Goal: Information Seeking & Learning: Learn about a topic

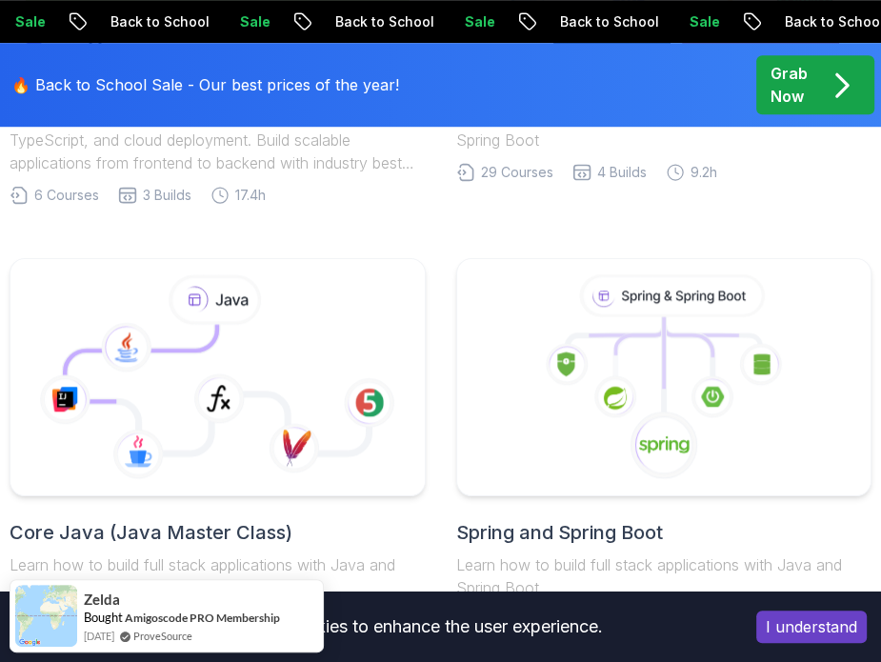
scroll to position [895, 0]
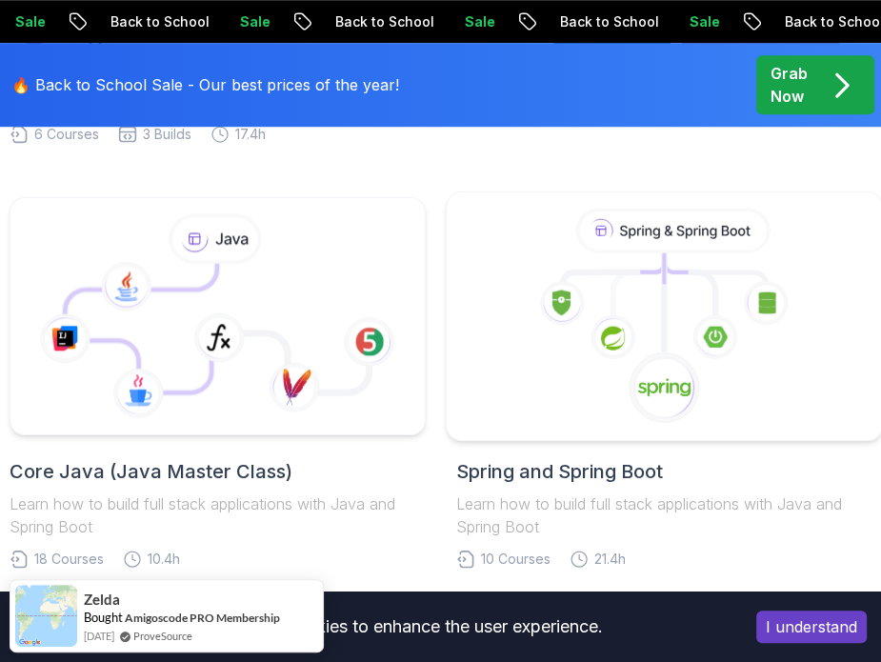
click at [498, 392] on icon at bounding box center [663, 317] width 403 height 216
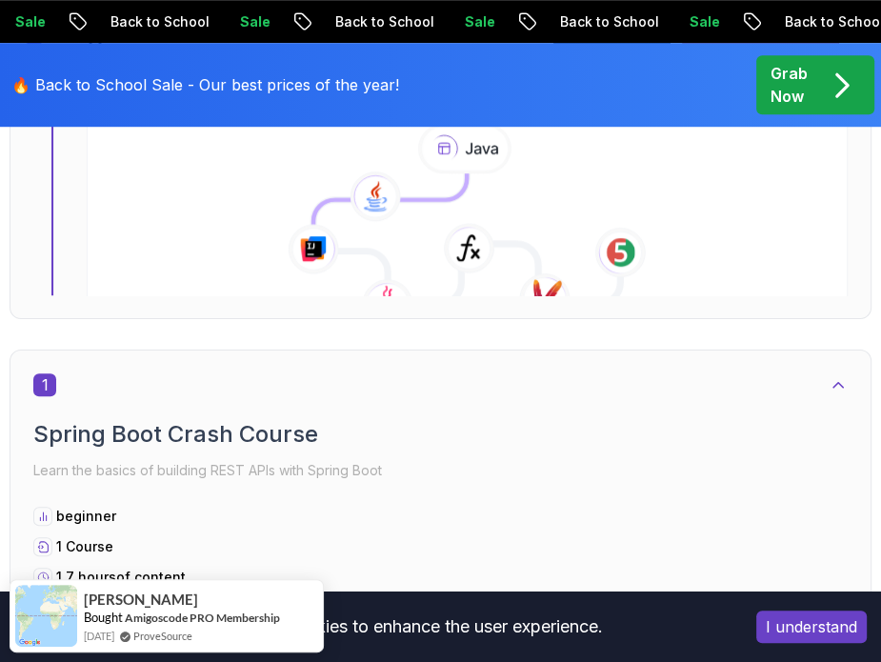
scroll to position [823, 0]
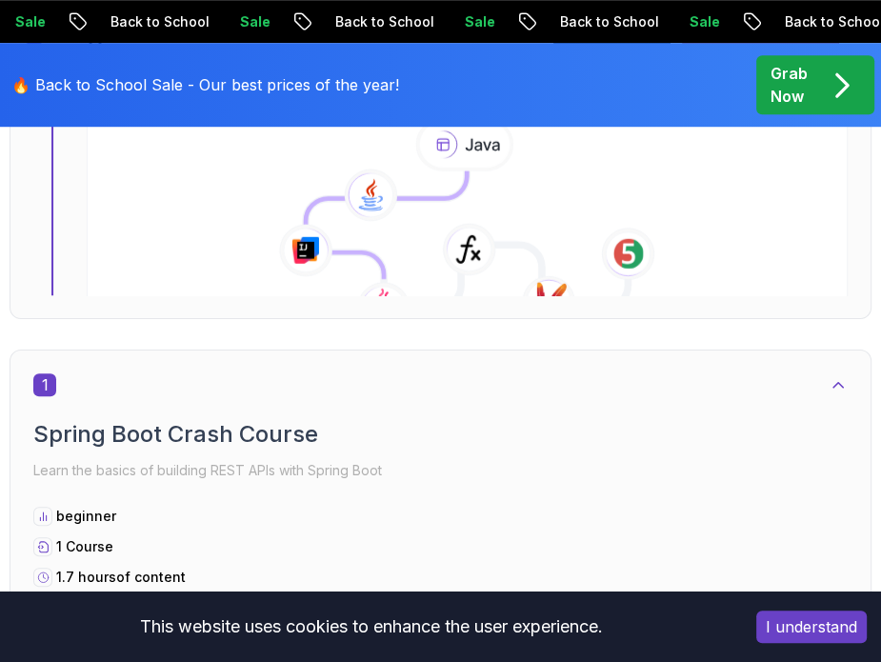
click at [423, 243] on icon at bounding box center [467, 238] width 322 height 137
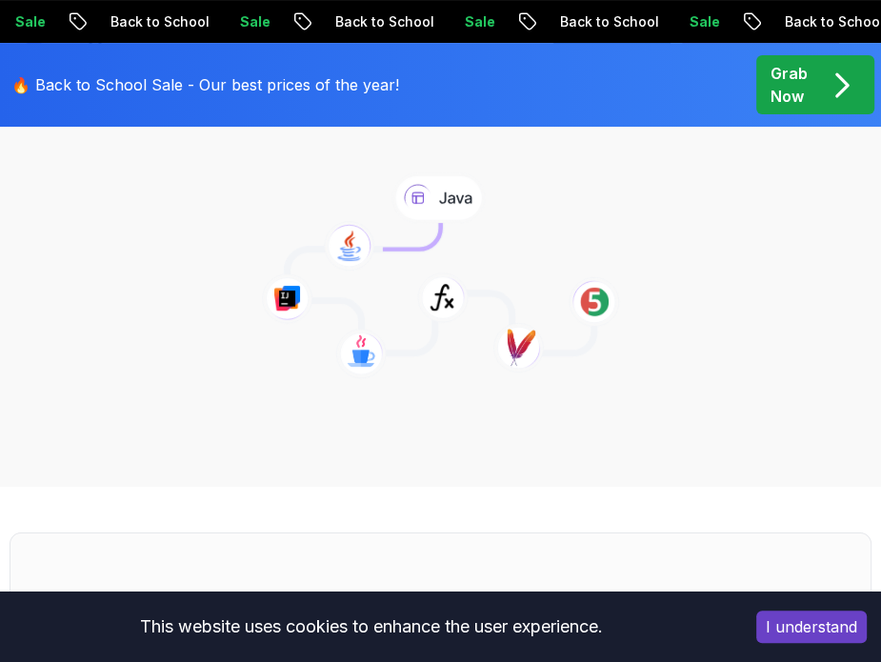
scroll to position [278, 0]
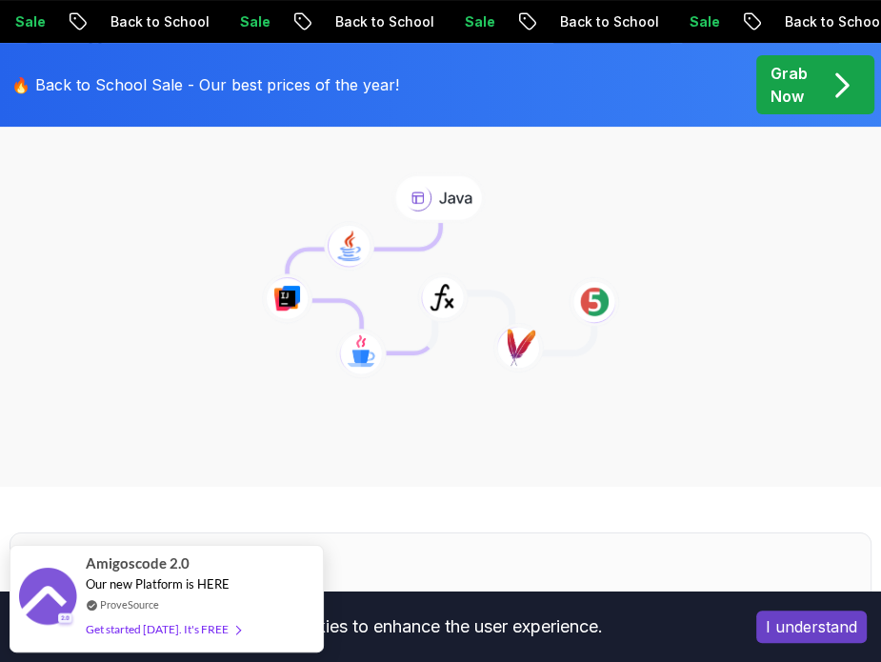
click at [373, 355] on icon at bounding box center [360, 353] width 51 height 50
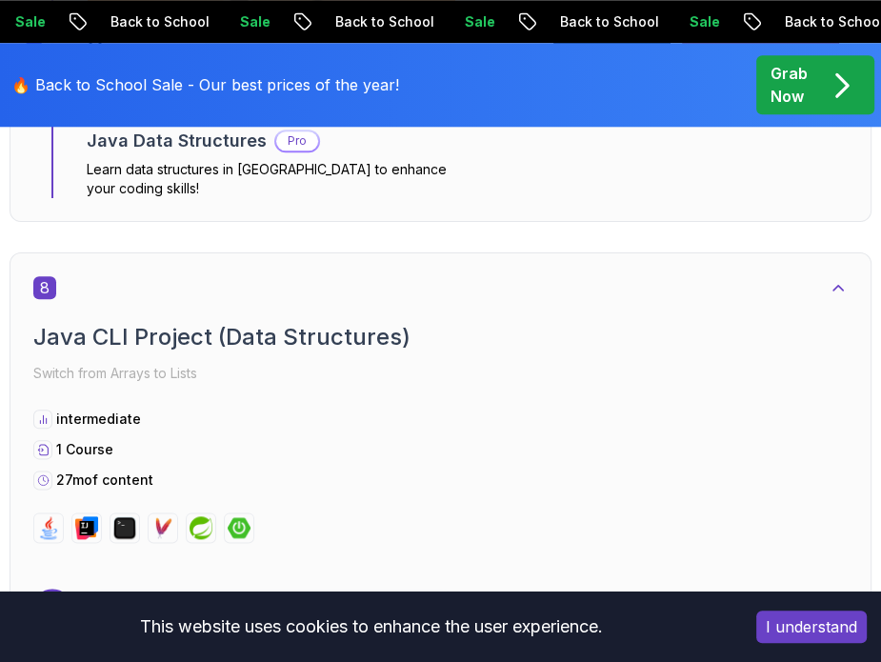
scroll to position [5408, 0]
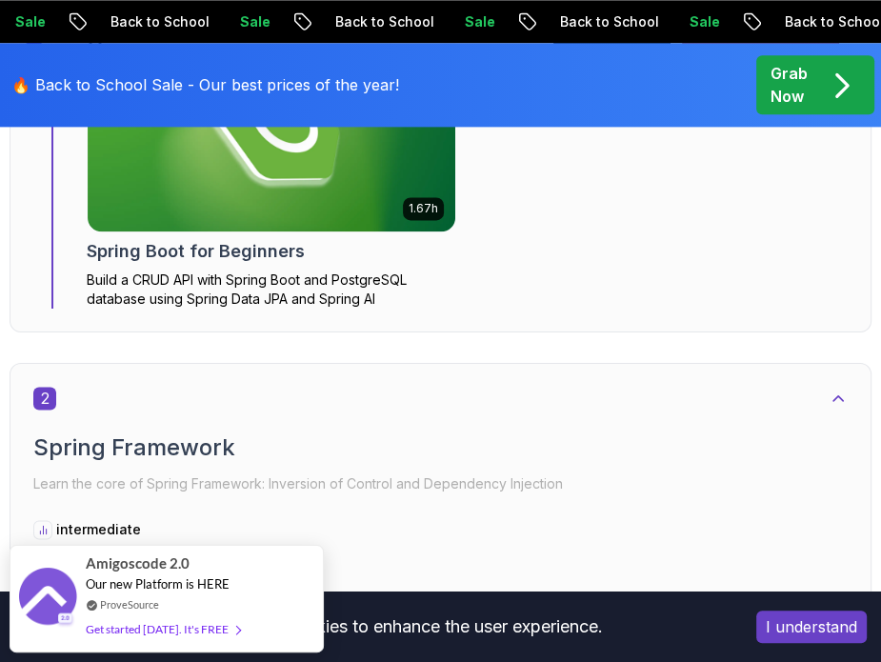
scroll to position [1510, 0]
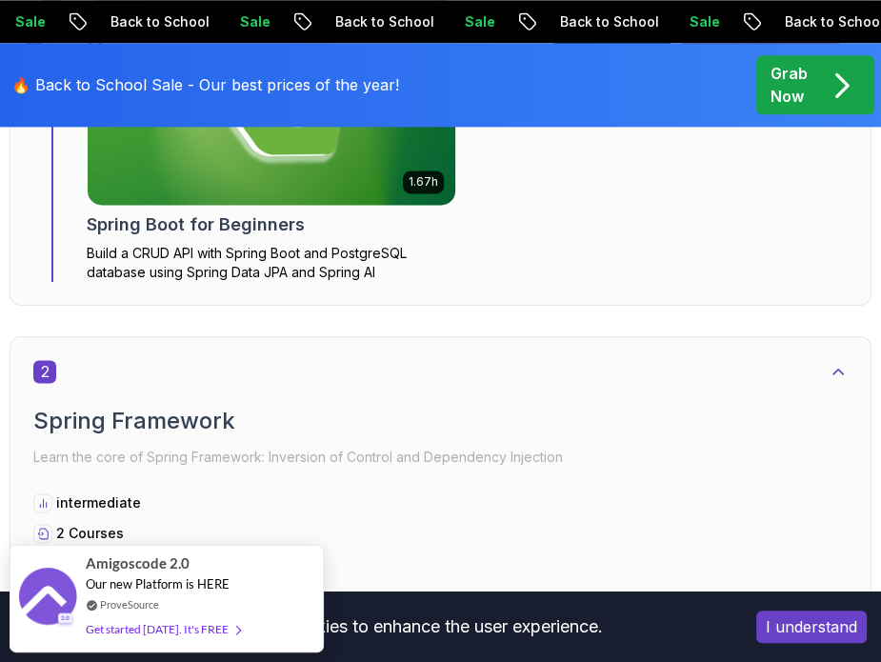
click at [366, 259] on p "Build a CRUD API with Spring Boot and PostgreSQL database using Spring Data JPA…" at bounding box center [271, 263] width 369 height 38
click at [553, 224] on div "1.67h NEW Spring Boot for Beginners Build a CRUD API with Spring Boot and Postg…" at bounding box center [467, 140] width 761 height 284
click at [386, 178] on img at bounding box center [271, 102] width 386 height 216
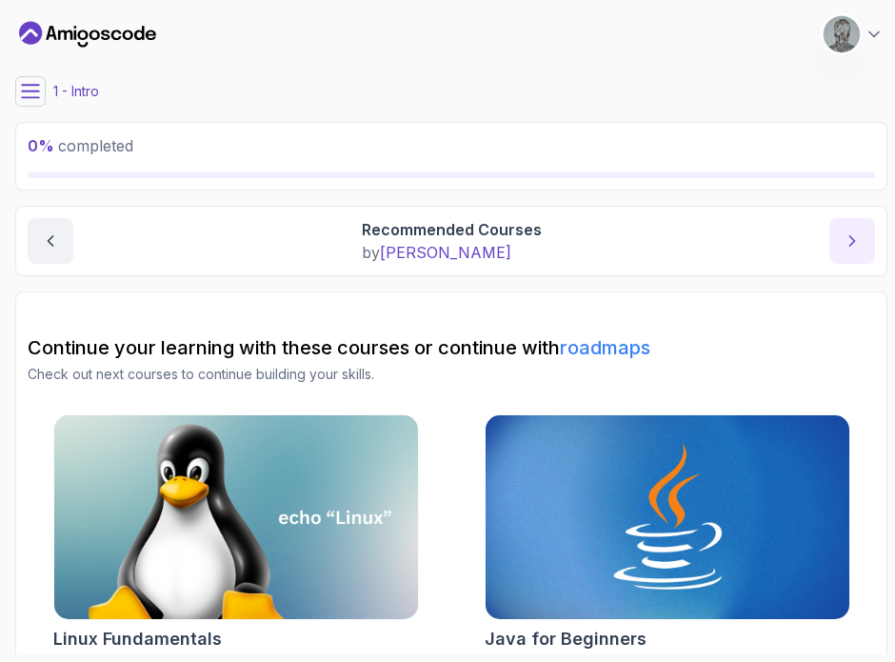
click at [868, 231] on button "next content" at bounding box center [852, 241] width 46 height 46
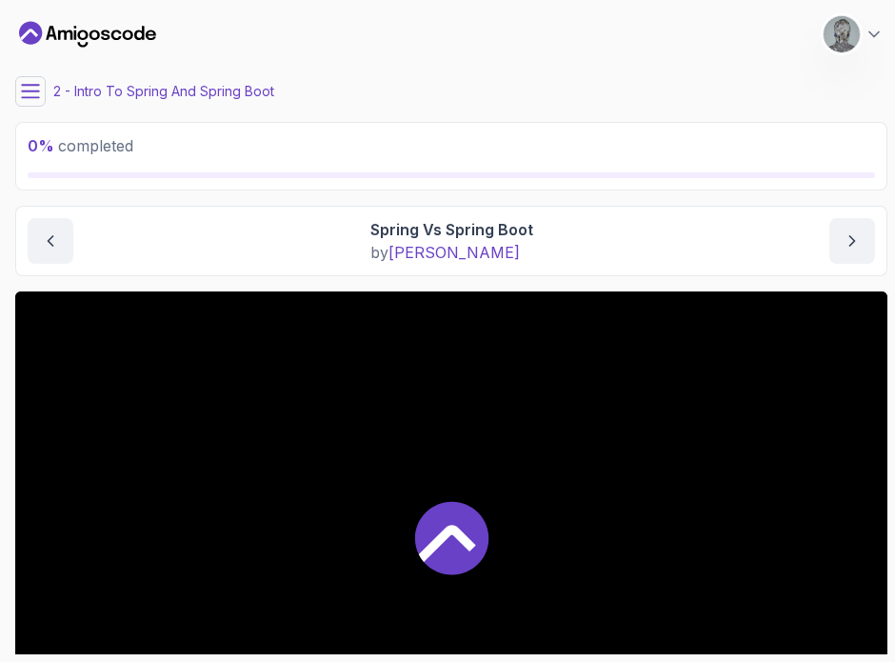
scroll to position [259, 0]
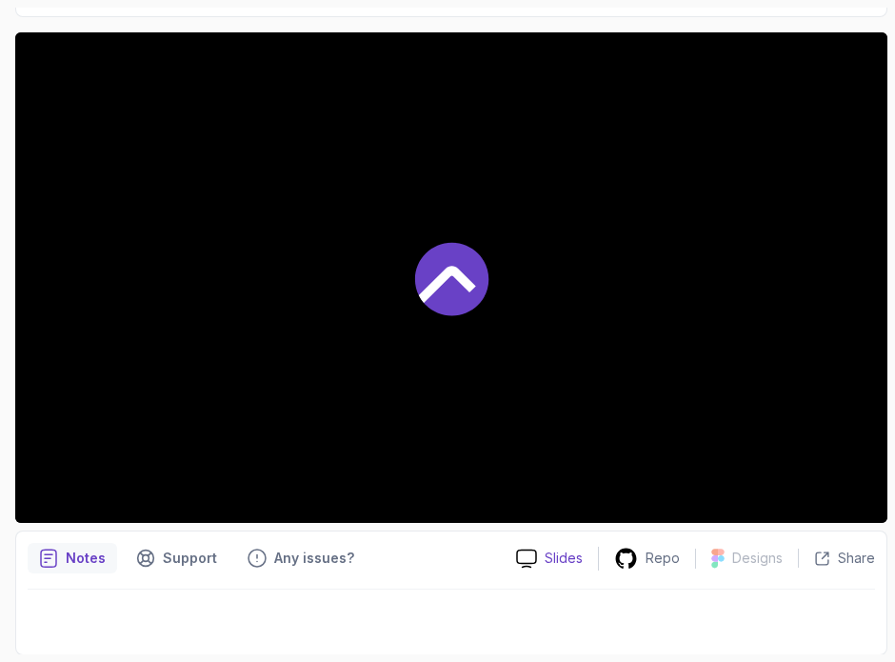
click at [546, 557] on div "Slides" at bounding box center [549, 558] width 97 height 20
click at [80, 557] on p "Notes" at bounding box center [86, 557] width 40 height 19
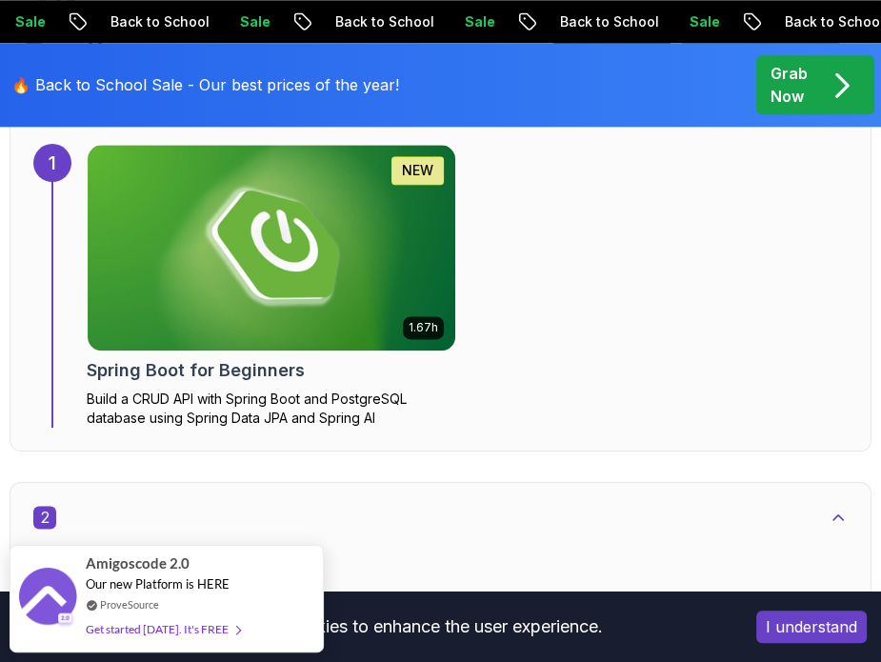
scroll to position [1350, 0]
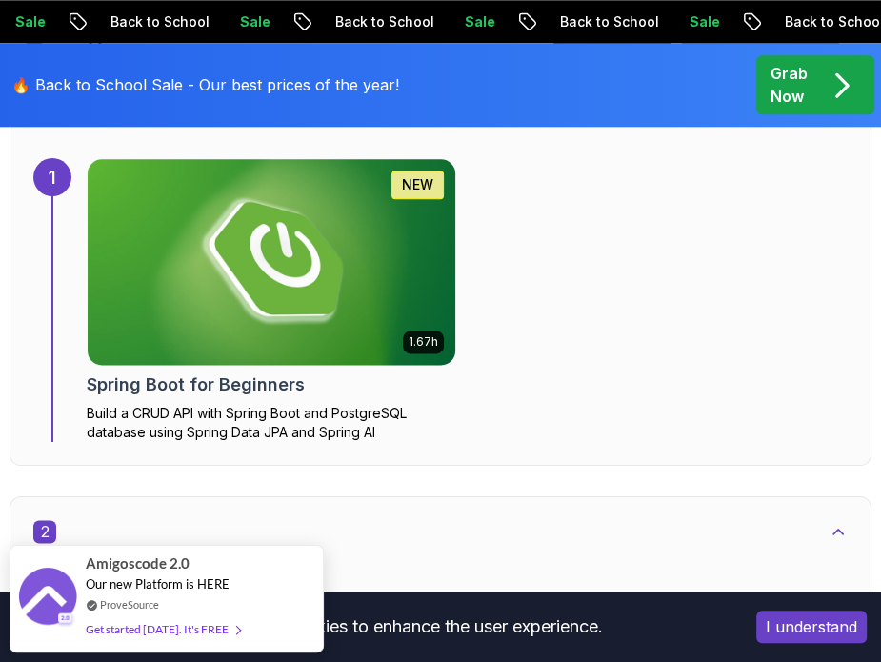
click at [281, 357] on img at bounding box center [271, 262] width 386 height 216
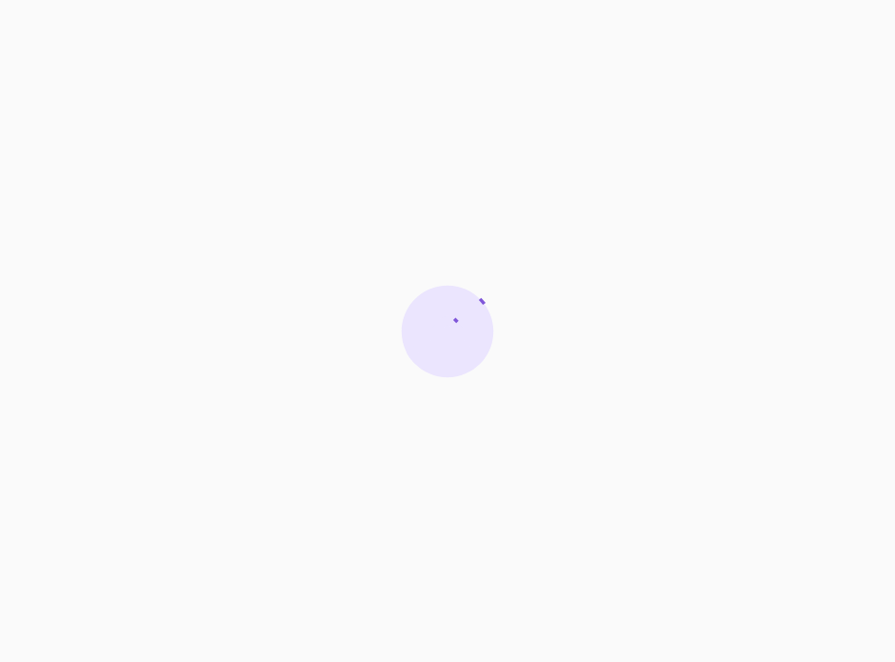
click at [289, 320] on div at bounding box center [447, 331] width 895 height 662
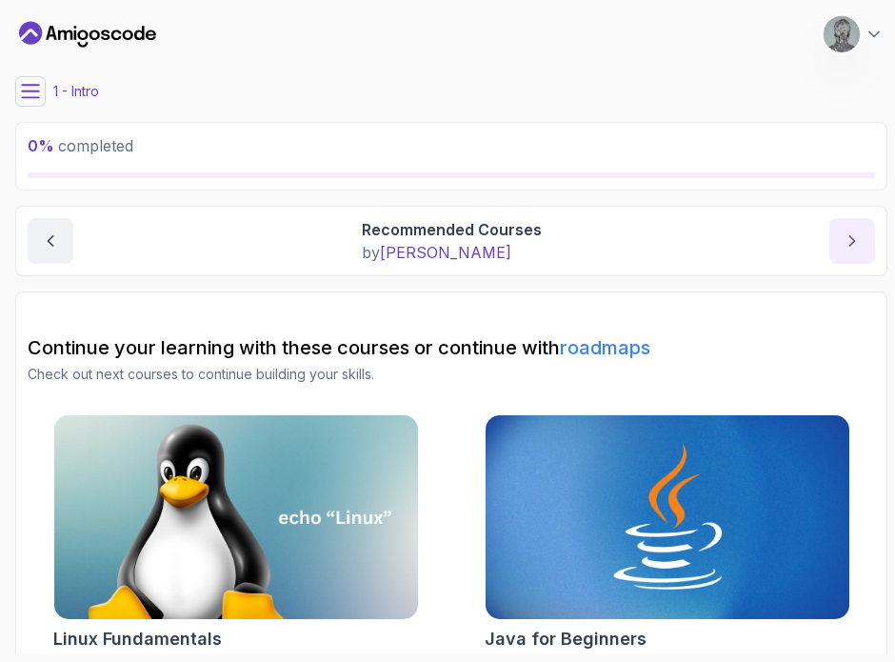
click at [832, 229] on button "next content" at bounding box center [852, 241] width 46 height 46
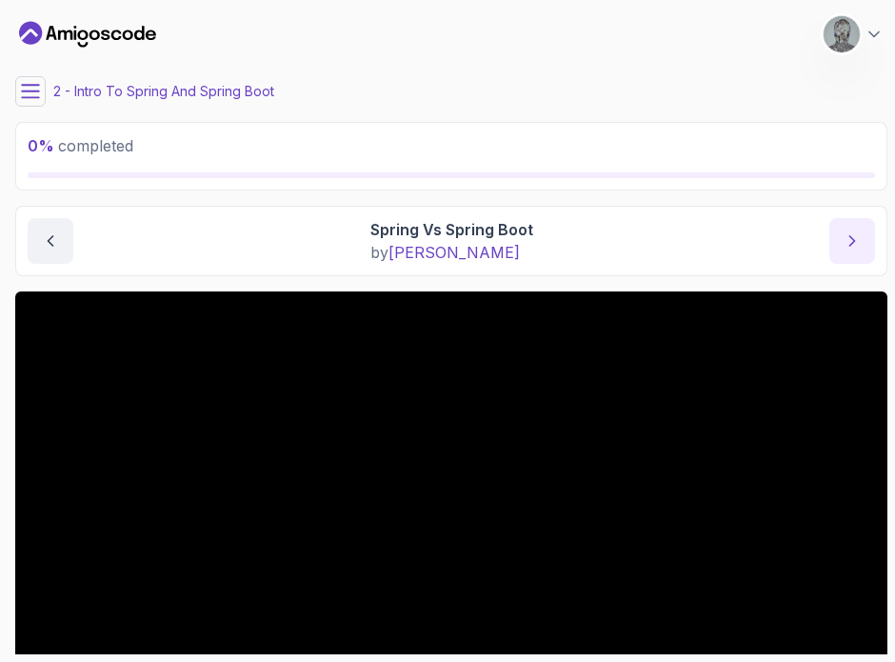
click at [859, 243] on icon "next content" at bounding box center [852, 240] width 19 height 19
click at [843, 232] on icon "next content" at bounding box center [852, 240] width 19 height 19
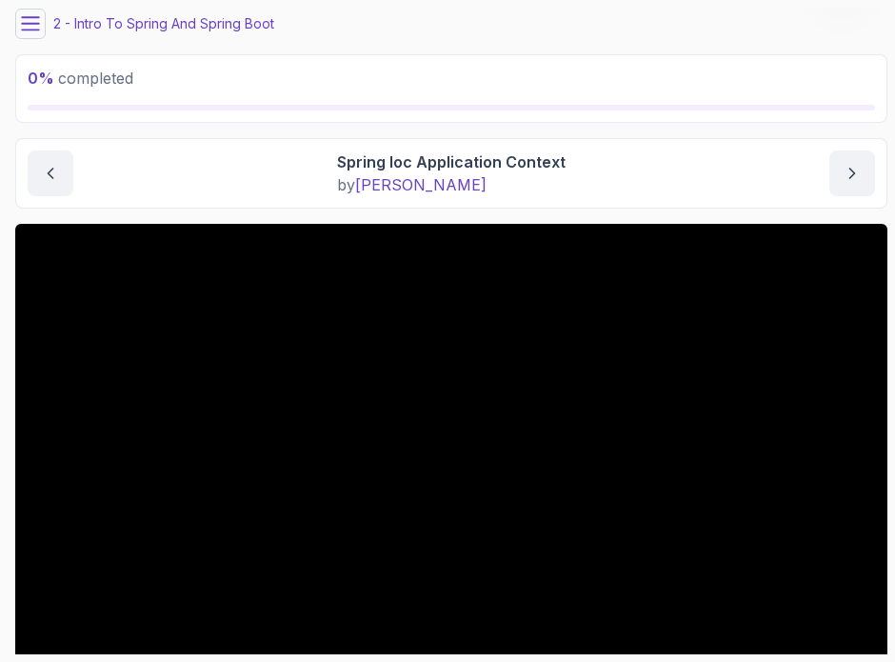
scroll to position [67, 0]
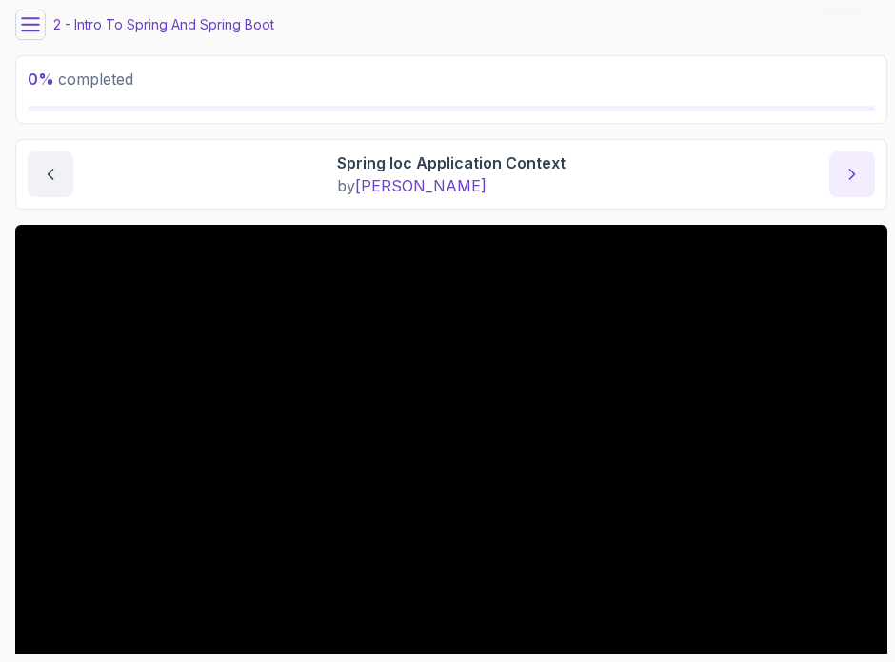
click at [856, 171] on icon "next content" at bounding box center [852, 174] width 19 height 19
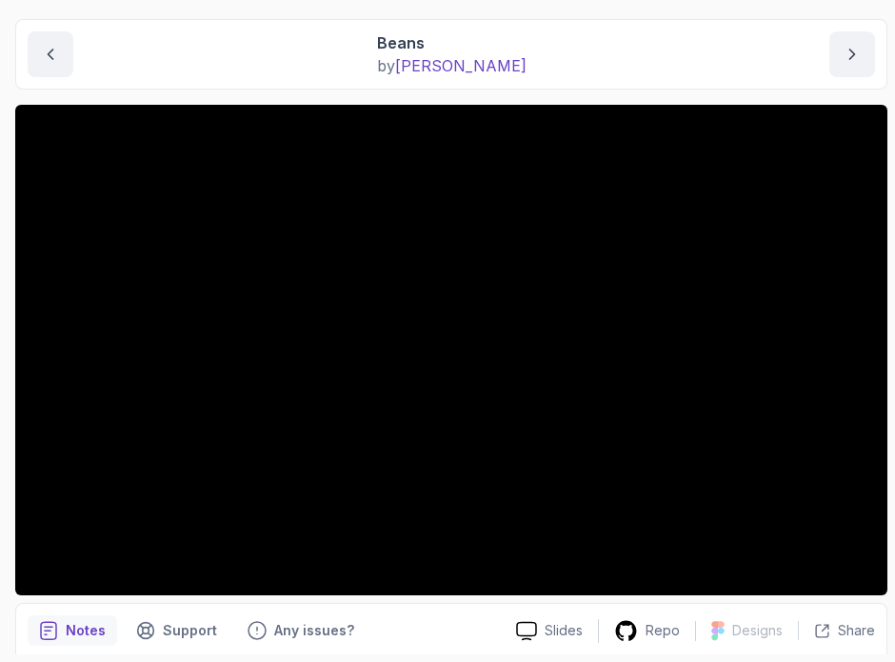
scroll to position [160, 0]
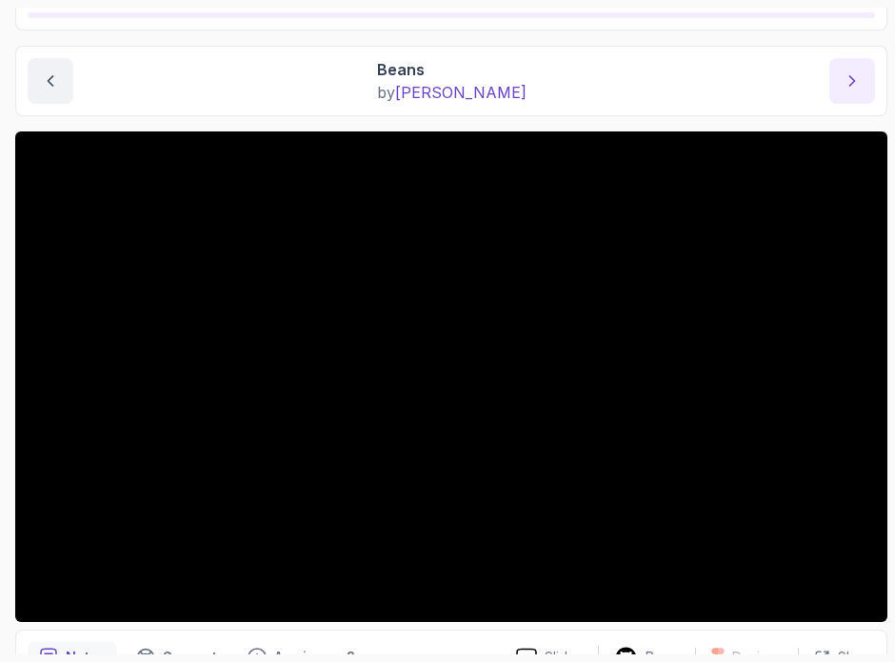
click at [840, 77] on button "next content" at bounding box center [852, 81] width 46 height 46
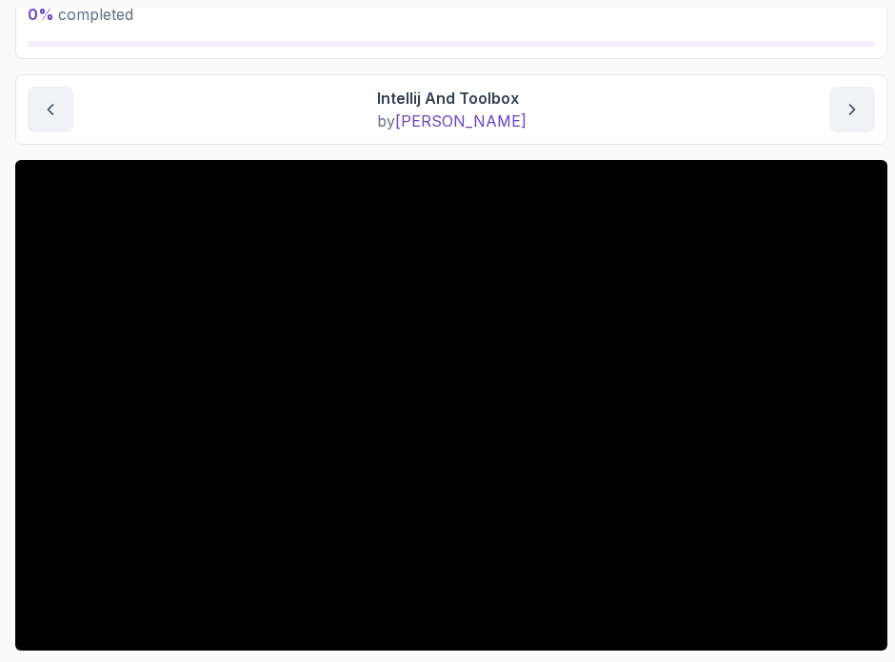
scroll to position [120, 0]
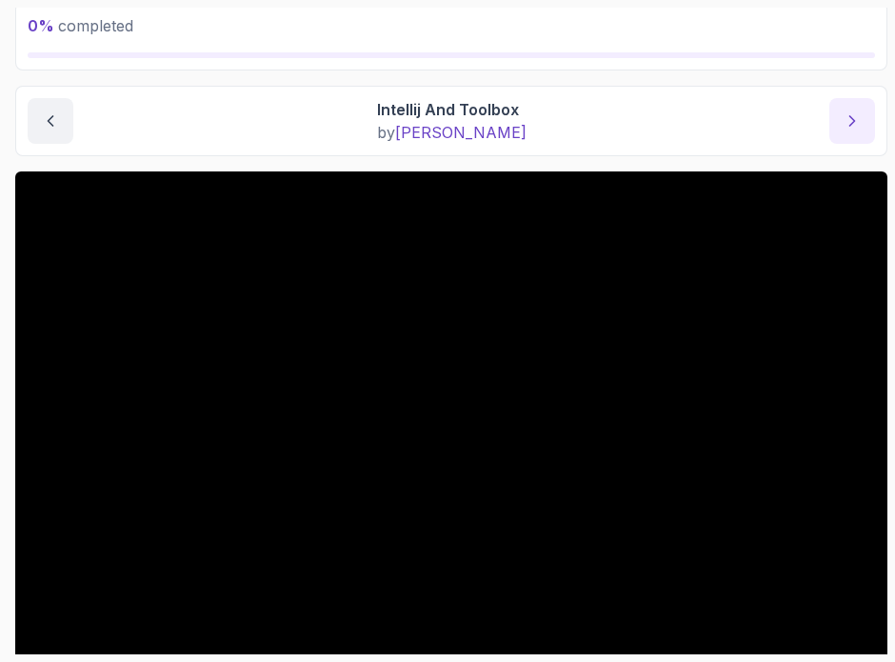
click at [844, 125] on icon "next content" at bounding box center [852, 120] width 19 height 19
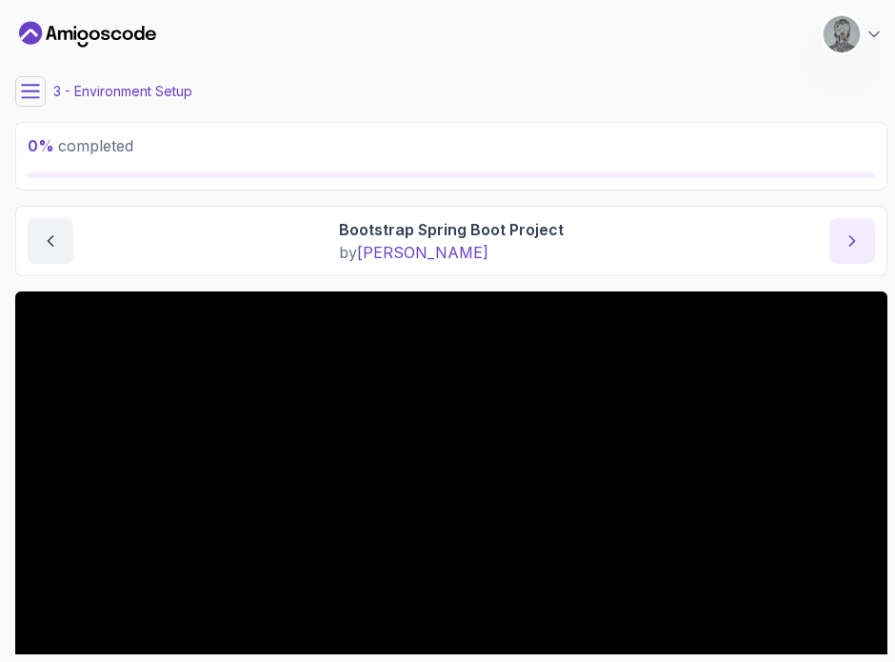
click at [857, 245] on icon "next content" at bounding box center [852, 240] width 19 height 19
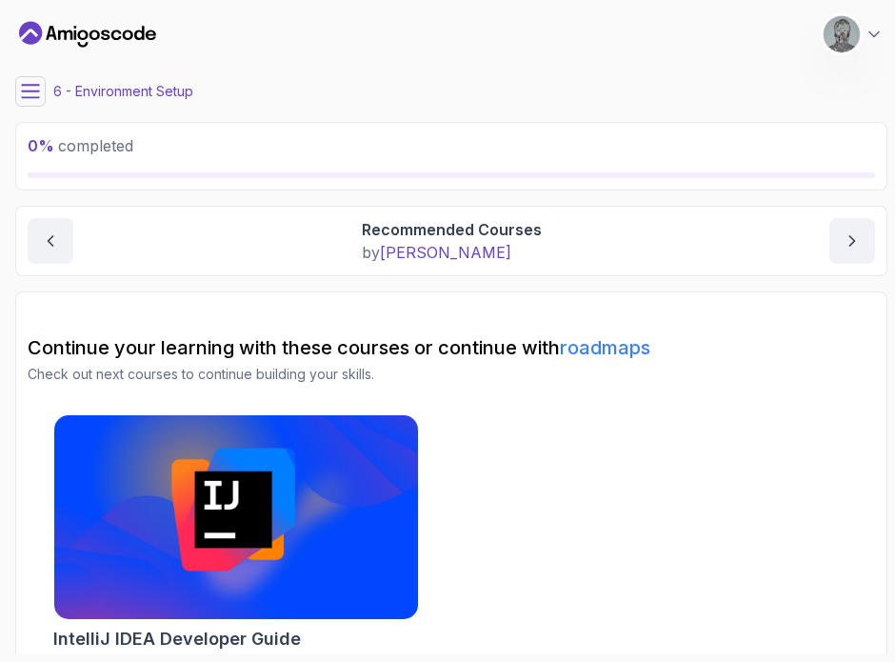
scroll to position [15, 0]
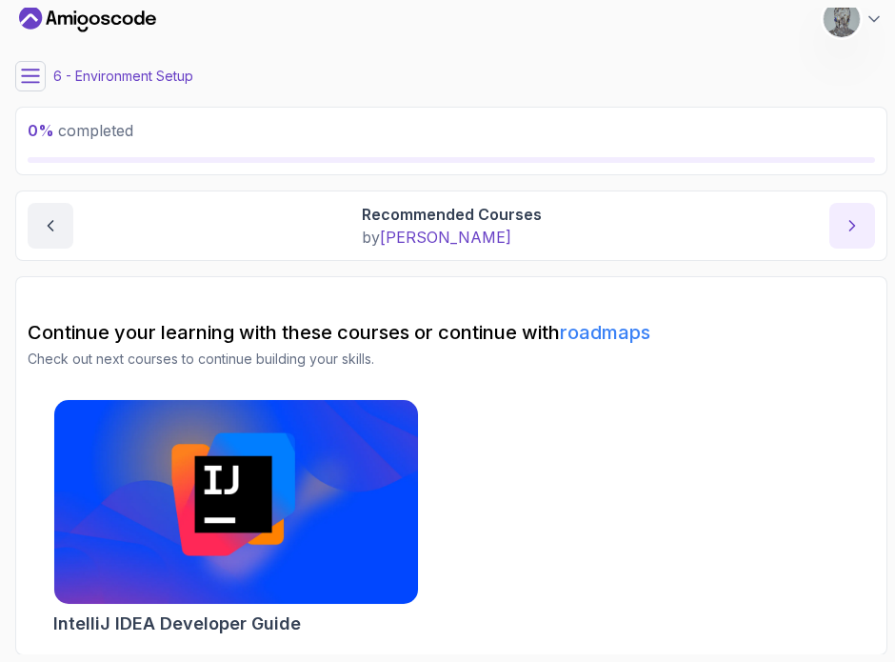
click at [856, 218] on icon "next content" at bounding box center [852, 225] width 19 height 19
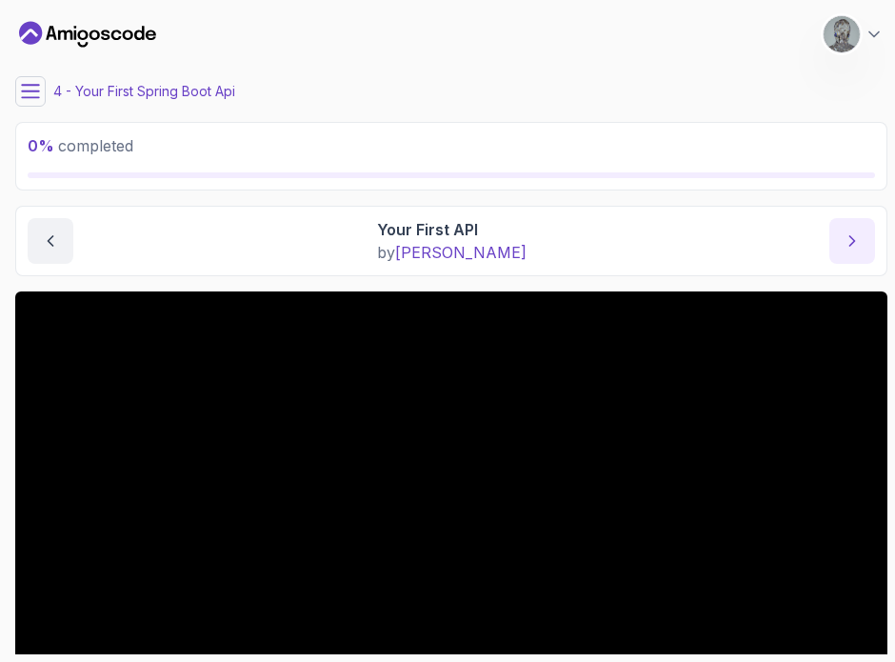
click at [865, 247] on button "next content" at bounding box center [852, 241] width 46 height 46
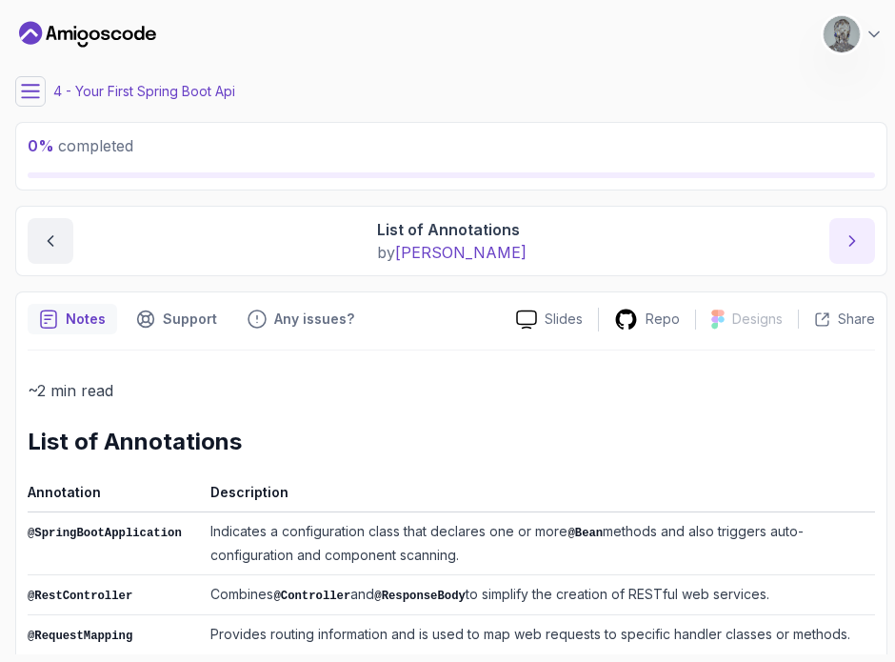
click at [866, 233] on button "next content" at bounding box center [852, 241] width 46 height 46
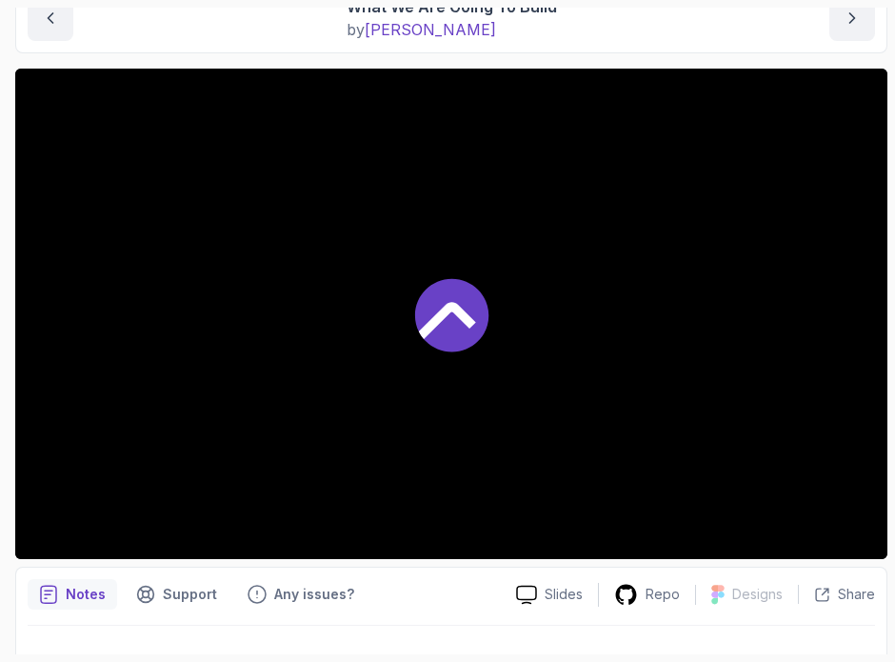
scroll to position [224, 0]
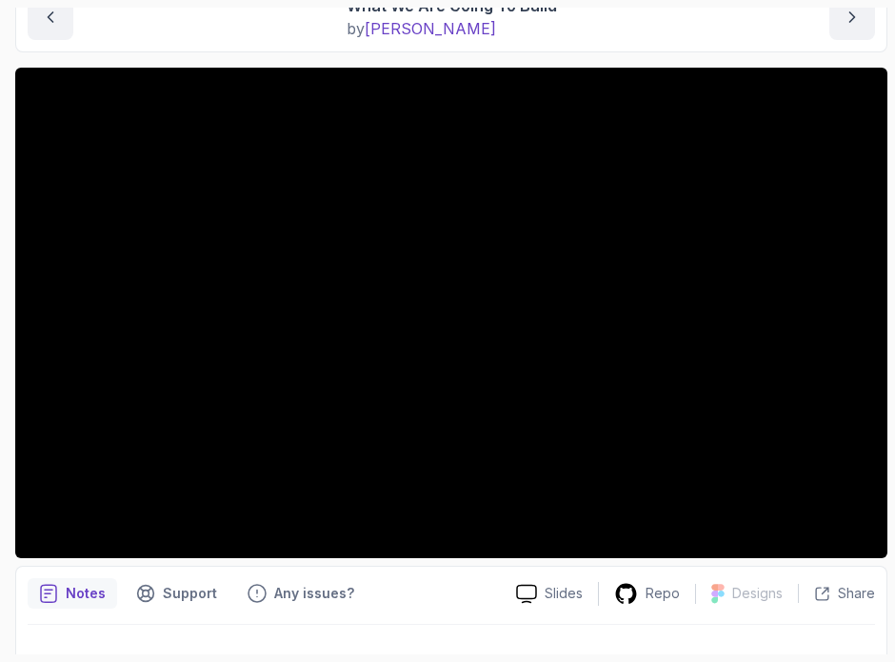
click at [79, 589] on p "Notes" at bounding box center [86, 593] width 40 height 19
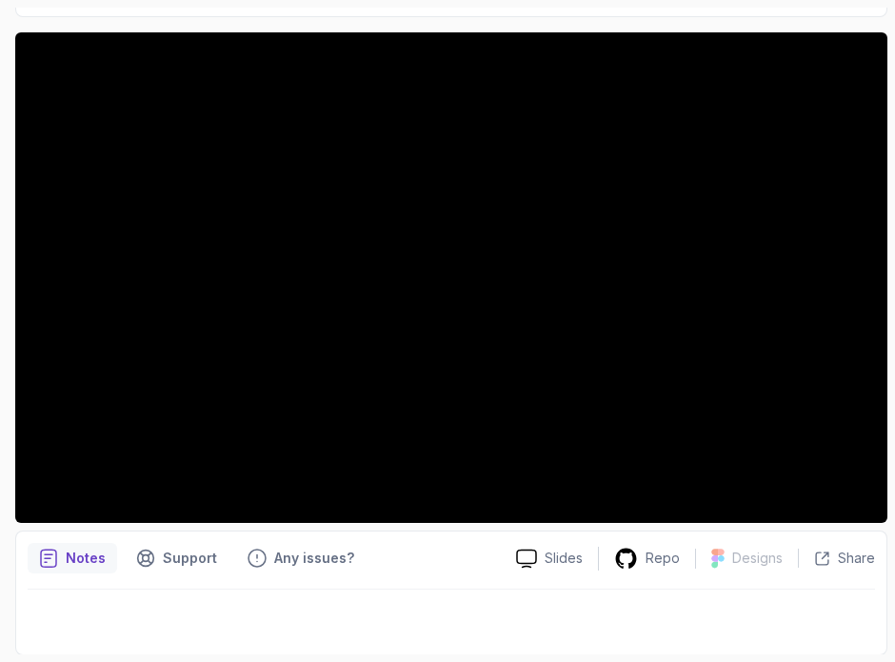
click at [87, 548] on p "Notes" at bounding box center [86, 557] width 40 height 19
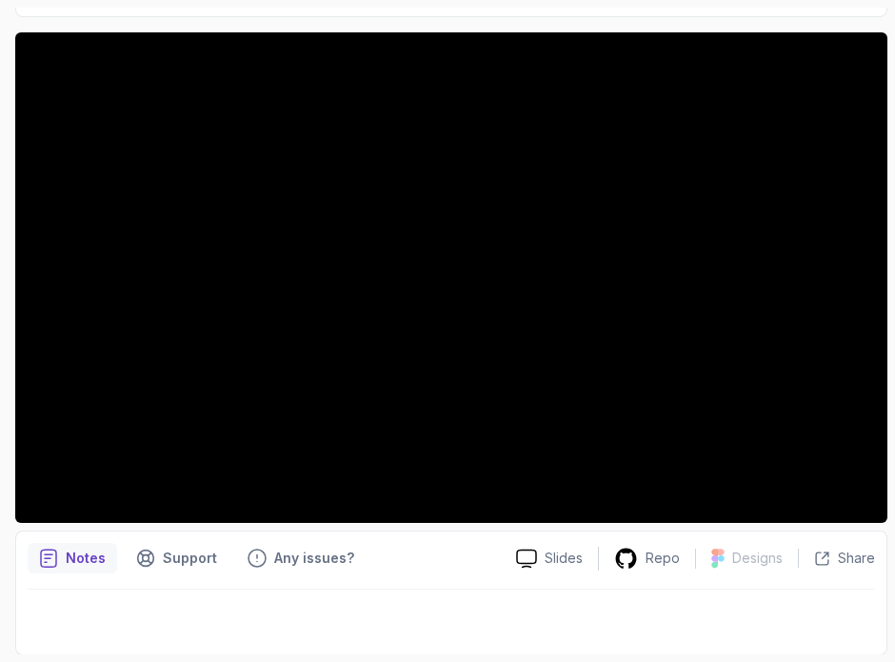
click at [77, 555] on p "Notes" at bounding box center [86, 557] width 40 height 19
click at [180, 550] on p "Support" at bounding box center [190, 557] width 54 height 19
click at [70, 567] on p "Notes" at bounding box center [86, 557] width 40 height 19
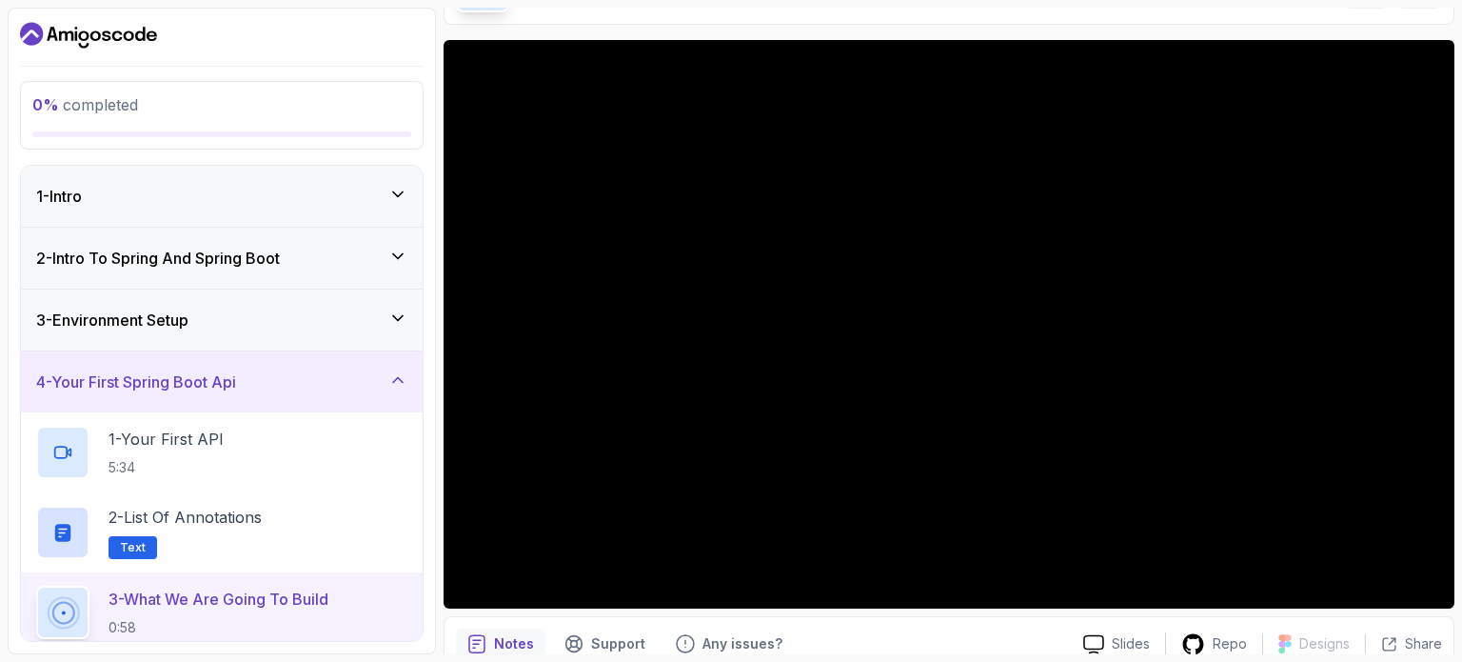
scroll to position [215, 0]
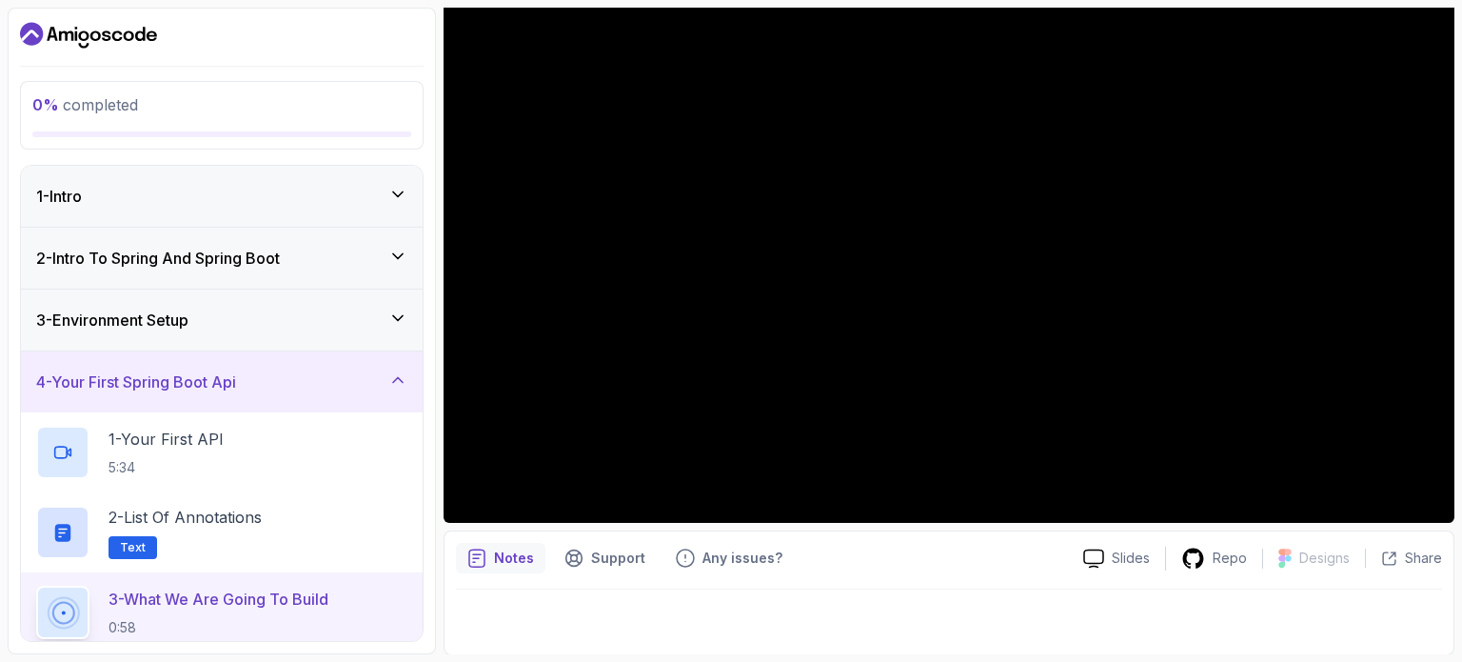
click at [508, 565] on p "Notes" at bounding box center [514, 557] width 40 height 19
click at [880, 555] on p "Slides" at bounding box center [1131, 557] width 38 height 19
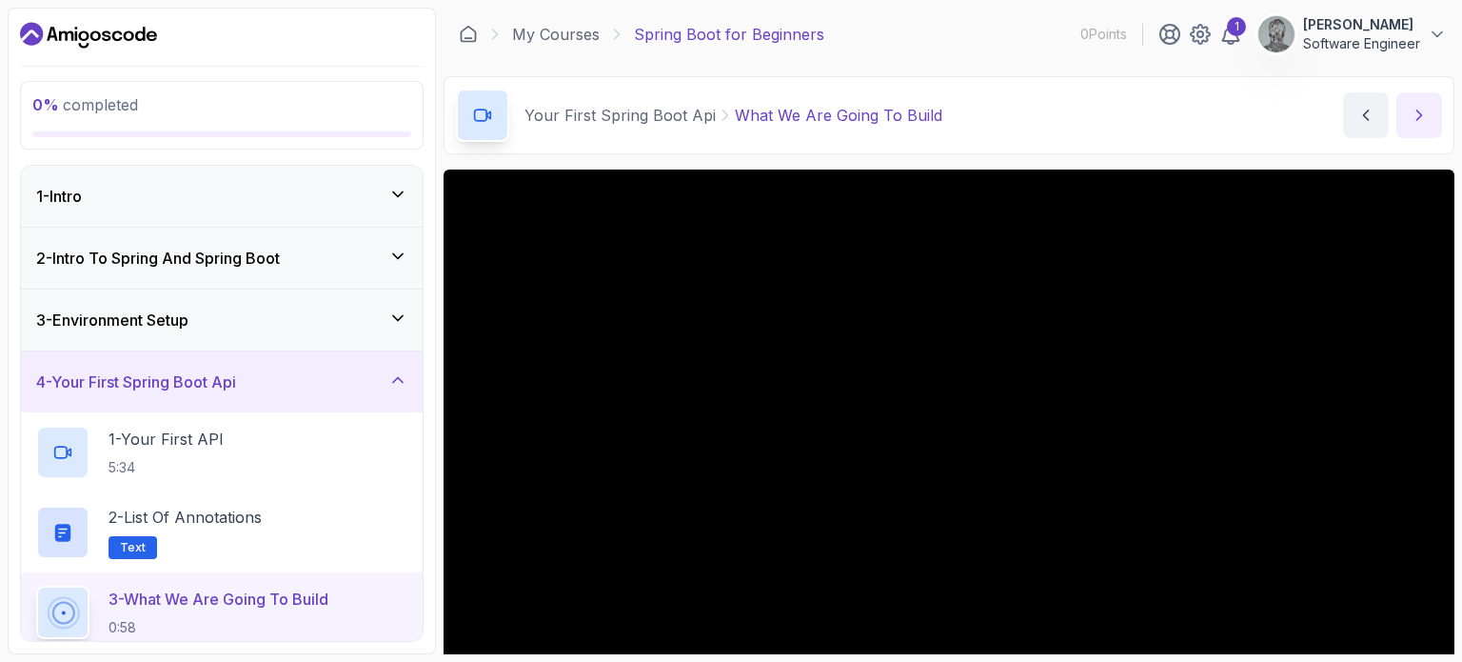
click at [880, 124] on button "next content" at bounding box center [1420, 115] width 46 height 46
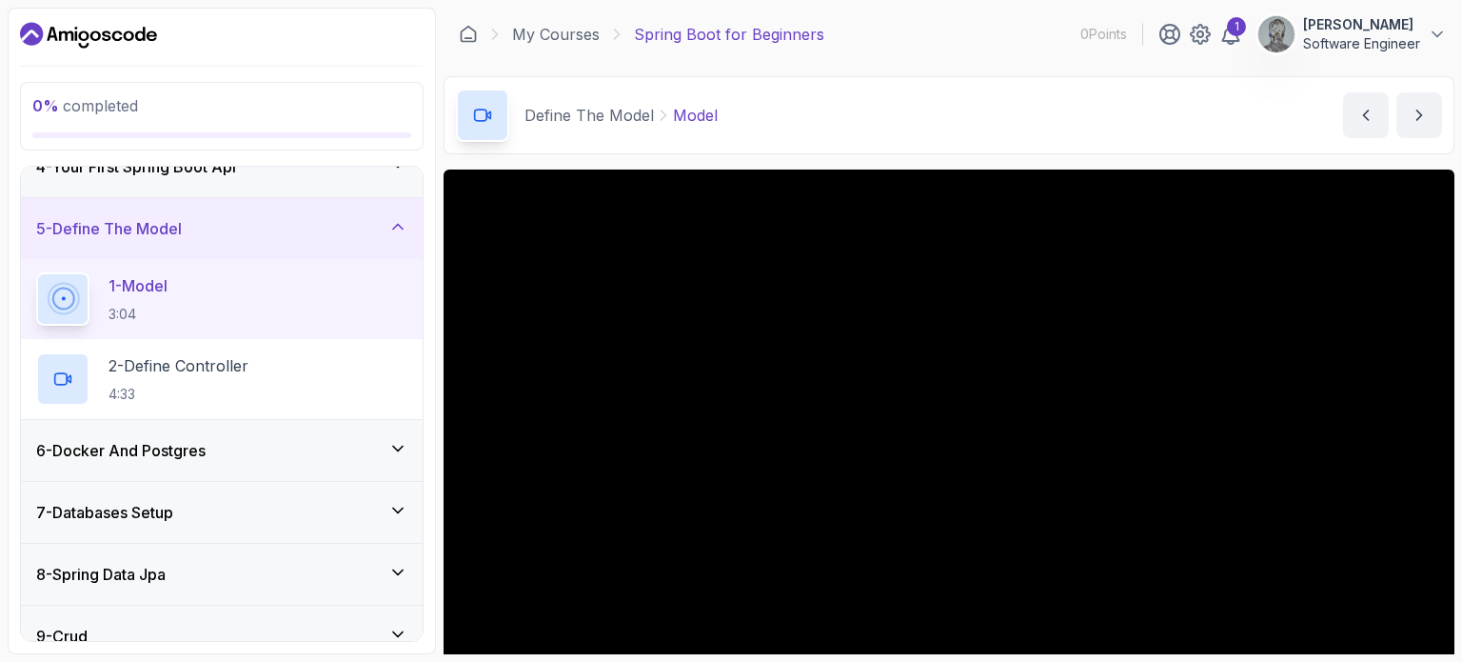
scroll to position [343, 0]
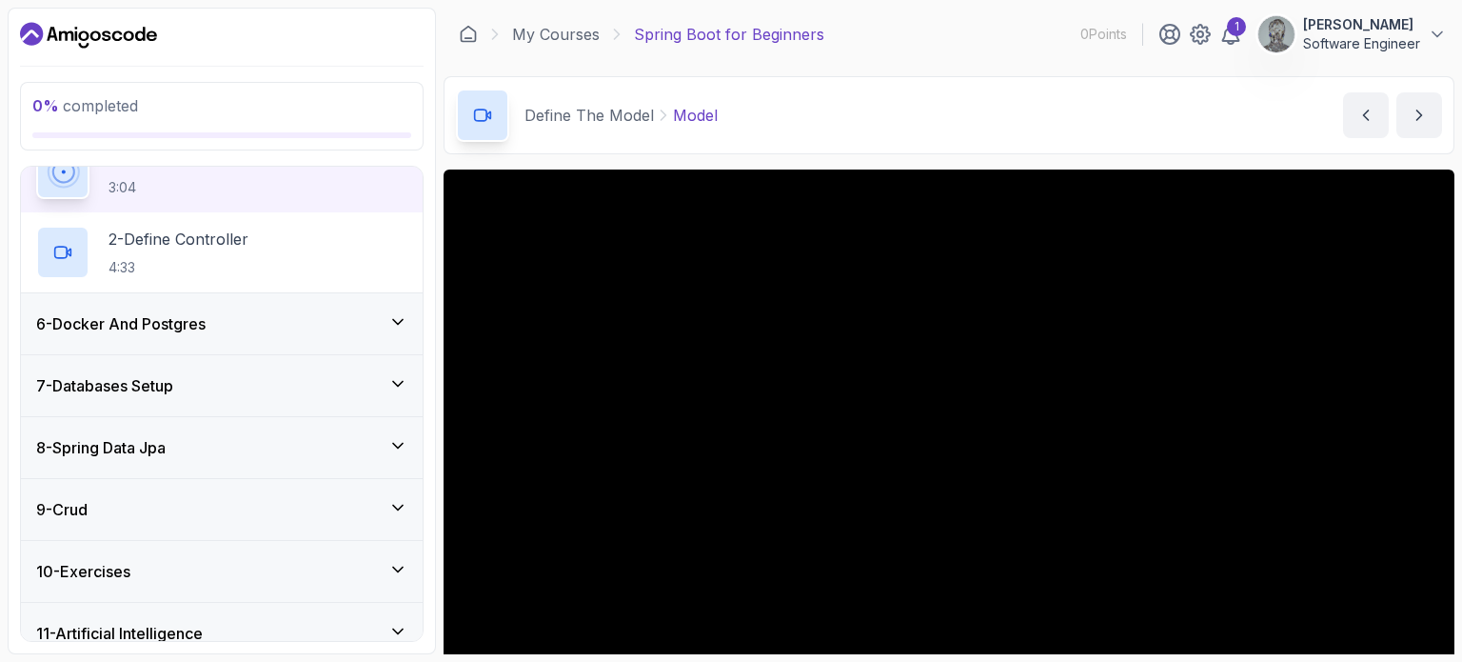
click at [328, 331] on div "6 - Docker And Postgres" at bounding box center [221, 323] width 371 height 23
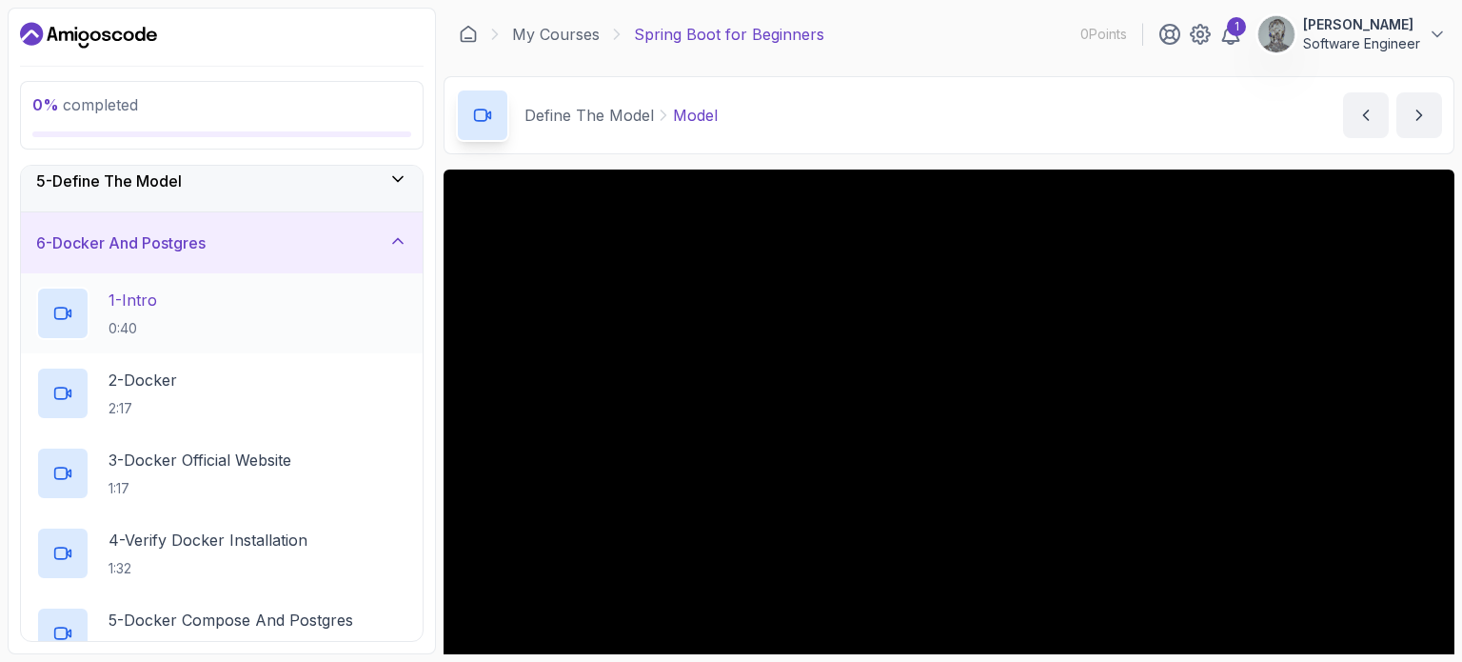
scroll to position [331, 0]
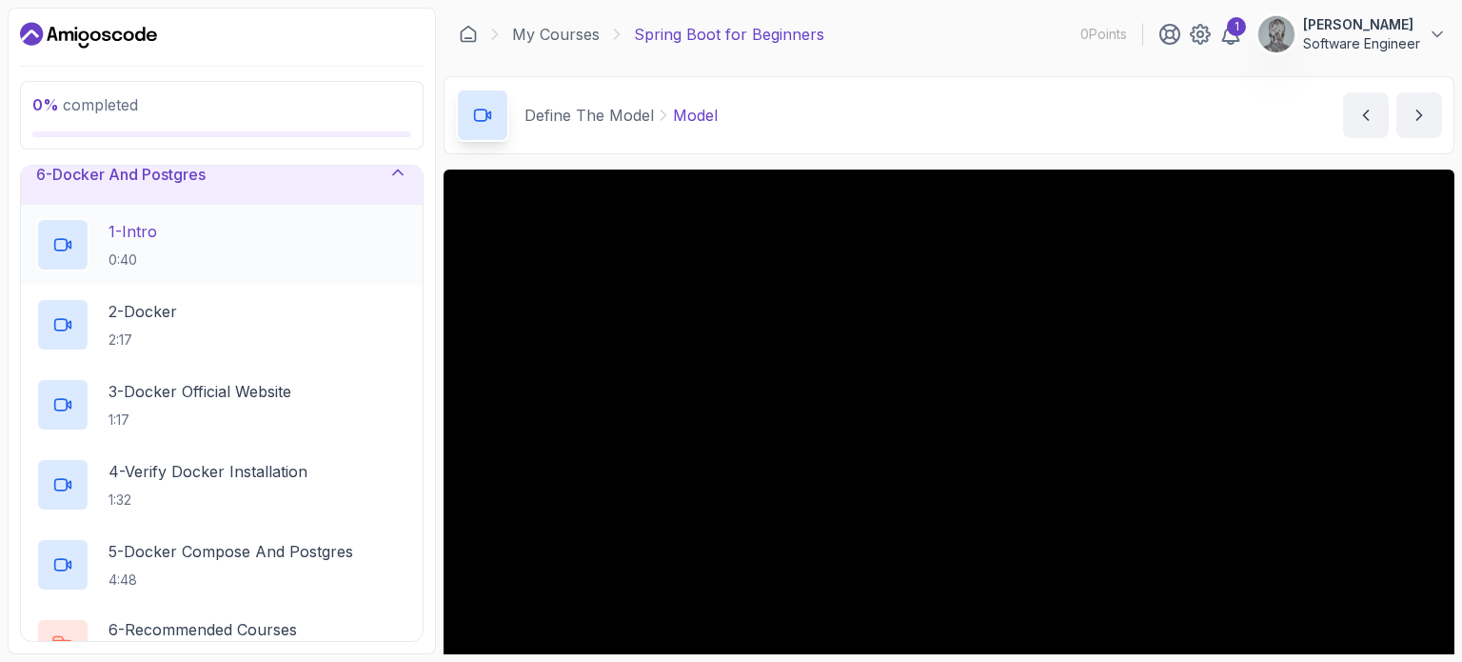
click at [214, 324] on div "2 - Docker 2:17" at bounding box center [221, 324] width 371 height 53
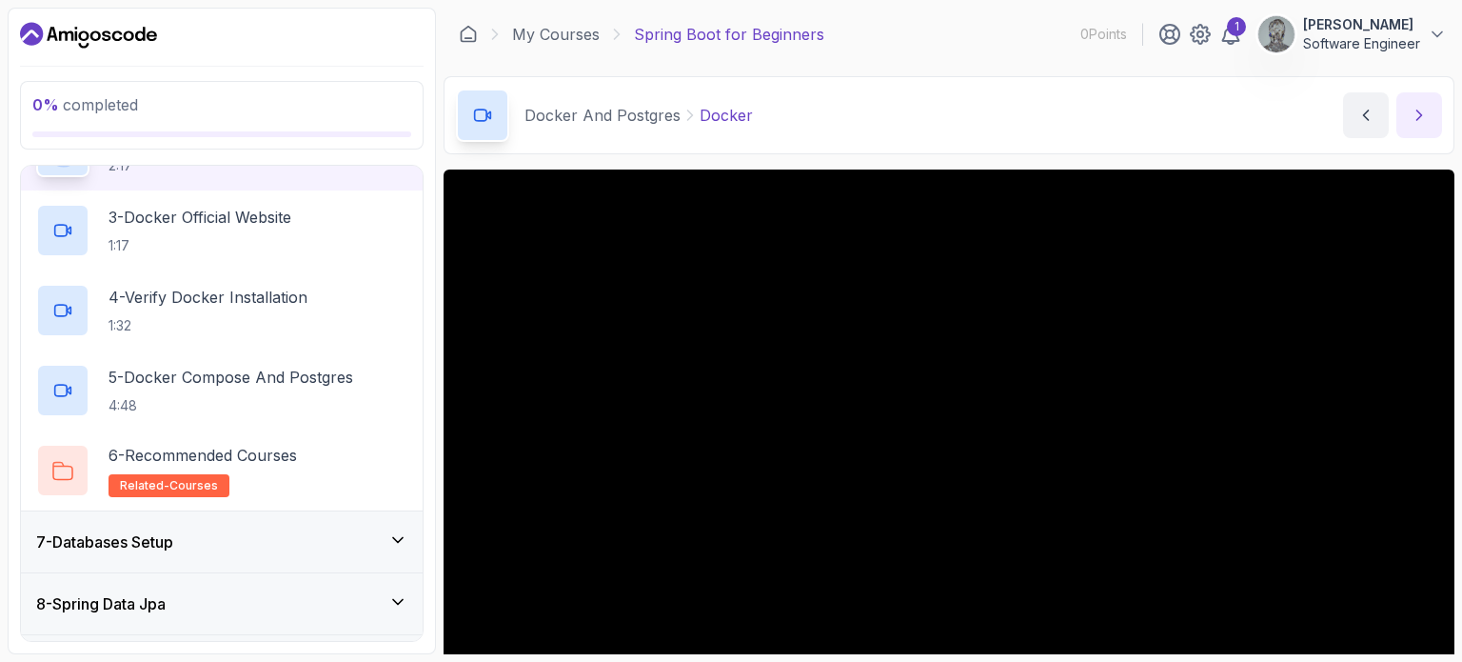
click at [880, 109] on icon "next content" at bounding box center [1419, 115] width 19 height 19
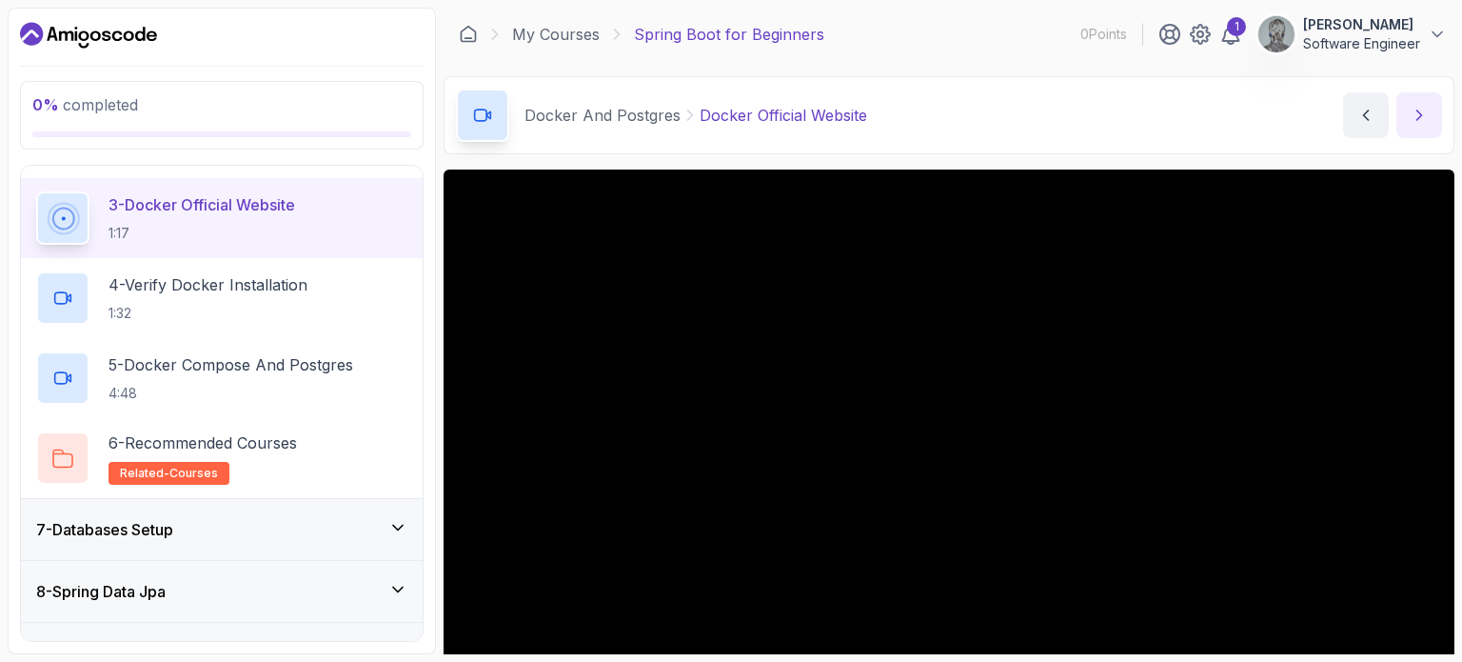
click at [880, 117] on icon "next content" at bounding box center [1419, 115] width 19 height 19
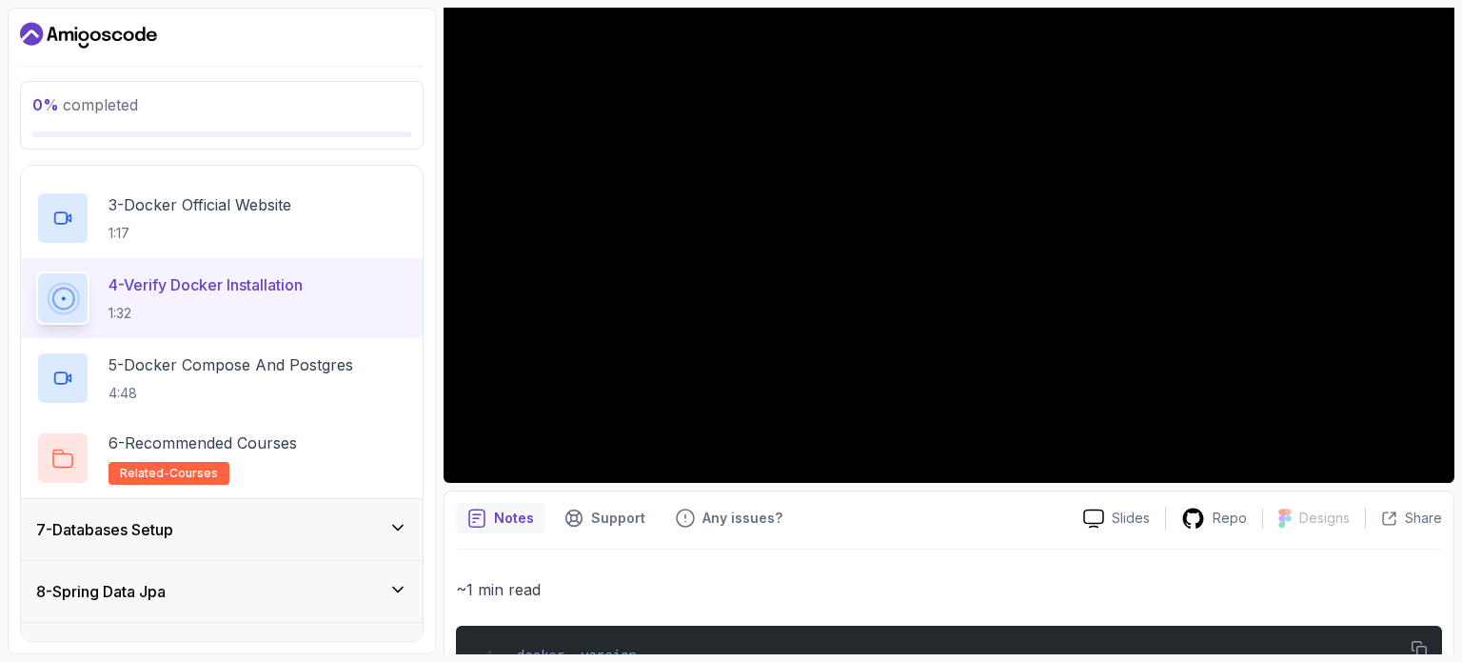
scroll to position [251, 0]
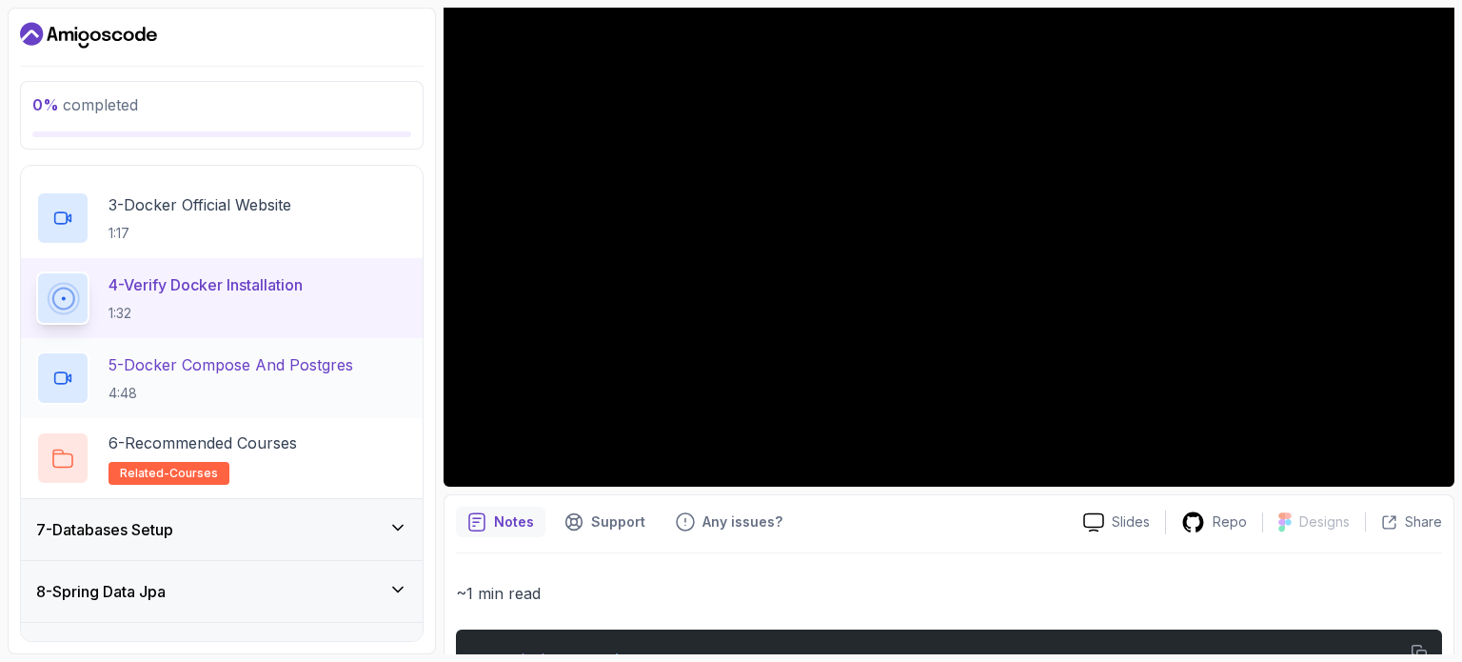
click at [263, 390] on p "4:48" at bounding box center [231, 393] width 245 height 19
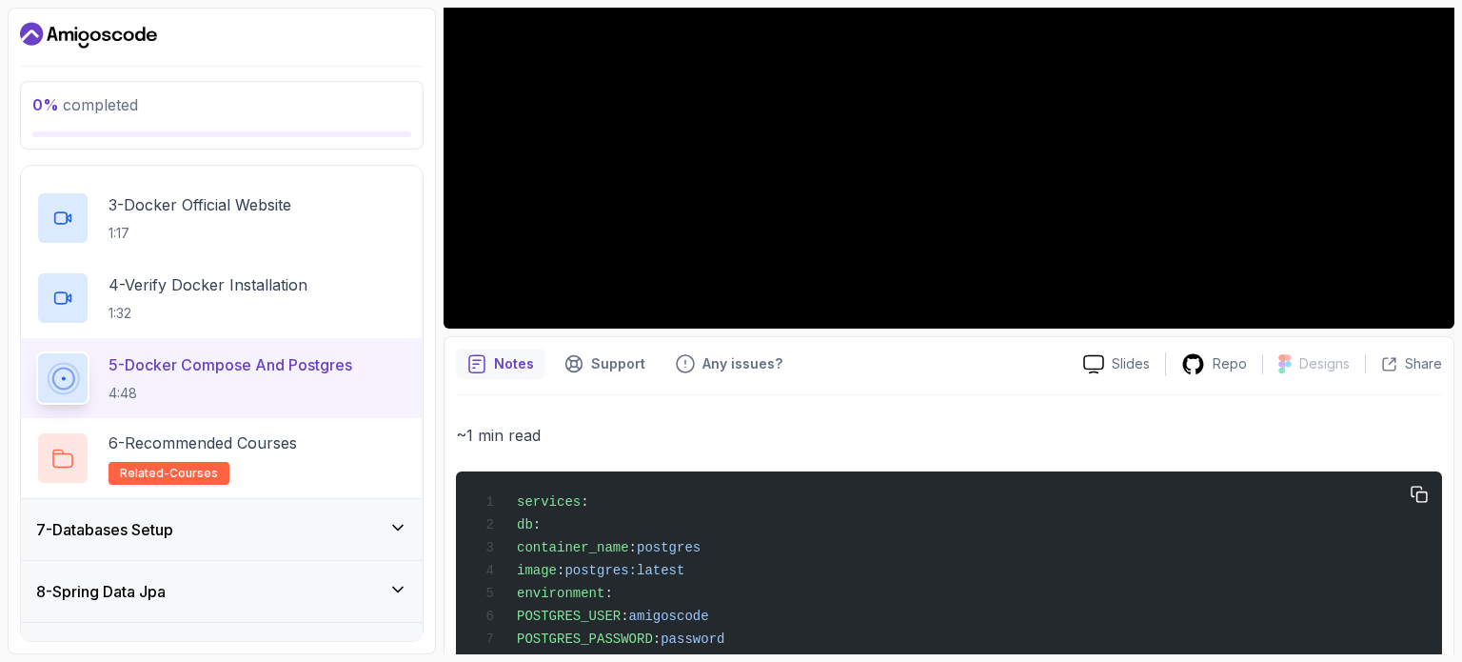
scroll to position [410, 0]
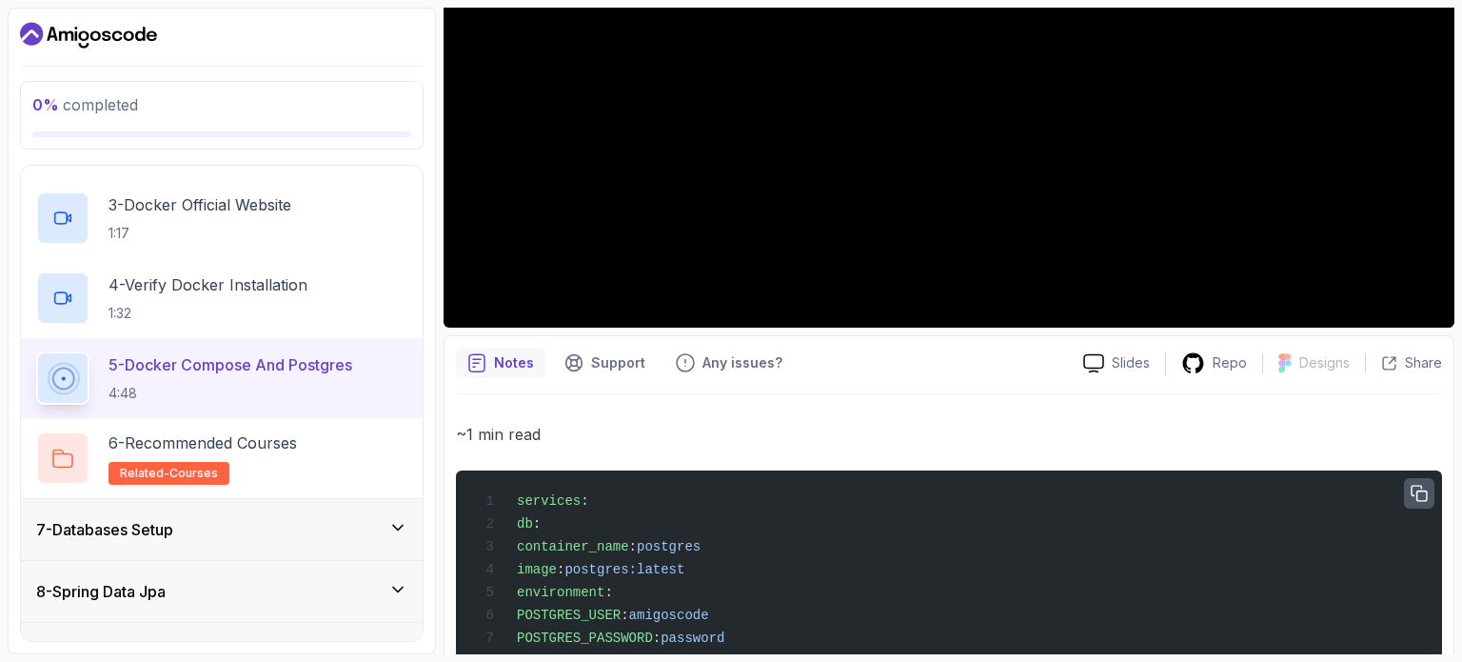
click at [880, 490] on icon "button" at bounding box center [1419, 493] width 15 height 15
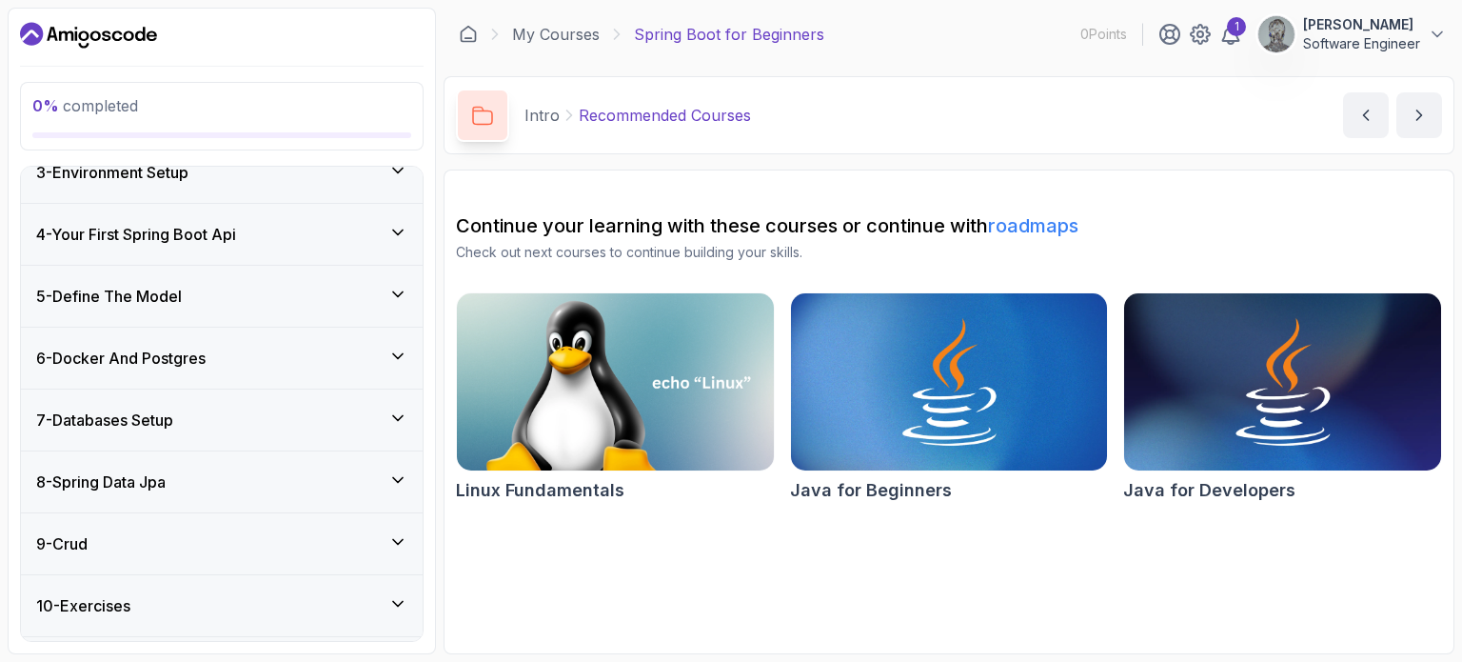
scroll to position [311, 0]
